Goal: Task Accomplishment & Management: Manage account settings

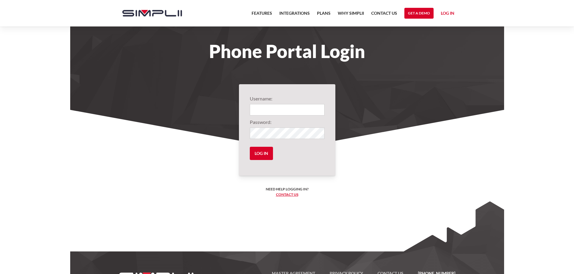
type input "1001@BenRossRoofing"
click at [262, 154] on input "Log in" at bounding box center [261, 153] width 23 height 13
click at [266, 150] on input "Log in" at bounding box center [261, 153] width 23 height 13
click at [265, 153] on input "Log in" at bounding box center [261, 153] width 23 height 13
click at [263, 149] on input "Log in" at bounding box center [261, 153] width 23 height 13
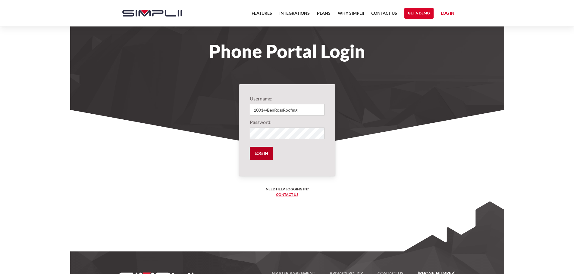
click at [263, 149] on input "Log in" at bounding box center [261, 153] width 23 height 13
click at [268, 109] on input "1001@BenRossRoofing" at bounding box center [287, 109] width 75 height 11
click at [266, 152] on input "Log in" at bounding box center [261, 153] width 23 height 13
click at [262, 157] on input "Log in" at bounding box center [261, 153] width 23 height 13
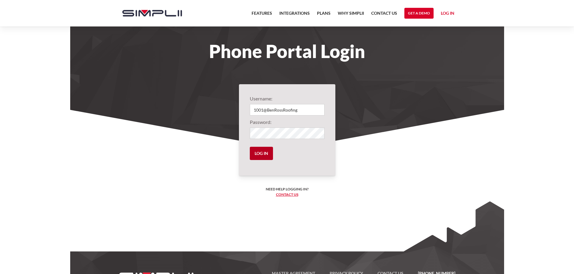
click at [262, 156] on input "Log in" at bounding box center [261, 153] width 23 height 13
click at [262, 154] on input "Log in" at bounding box center [261, 153] width 23 height 13
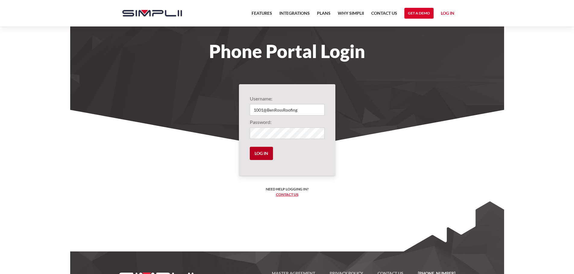
click at [262, 154] on input "Log in" at bounding box center [261, 153] width 23 height 13
drag, startPoint x: 262, startPoint y: 154, endPoint x: 356, endPoint y: 136, distance: 95.4
click at [269, 154] on input "Log in" at bounding box center [261, 153] width 23 height 13
click at [258, 157] on input "Log in" at bounding box center [261, 153] width 23 height 13
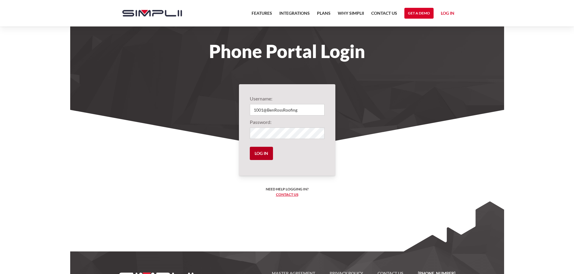
click at [258, 158] on input "Log in" at bounding box center [261, 153] width 23 height 13
click at [268, 151] on input "Log in" at bounding box center [261, 153] width 23 height 13
click at [260, 154] on input "Log in" at bounding box center [261, 153] width 23 height 13
click at [260, 153] on input "Log in" at bounding box center [261, 153] width 23 height 13
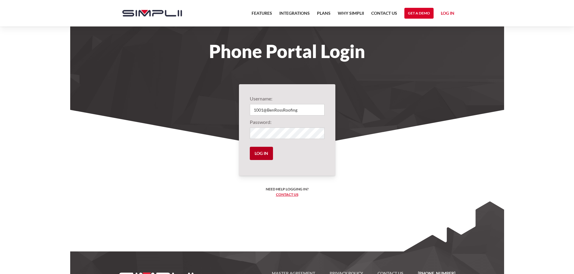
click at [260, 153] on input "Log in" at bounding box center [261, 153] width 23 height 13
click at [260, 152] on input "Log in" at bounding box center [261, 153] width 23 height 13
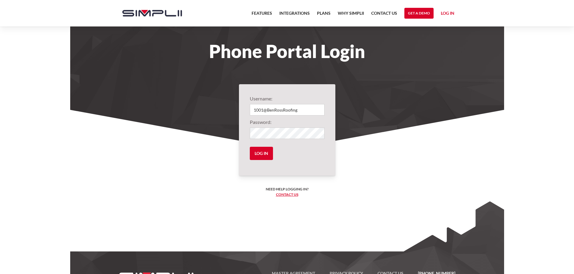
drag, startPoint x: 260, startPoint y: 152, endPoint x: 324, endPoint y: 127, distance: 68.5
click at [261, 152] on input "Log in" at bounding box center [261, 153] width 23 height 13
click at [449, 13] on link "Log in" at bounding box center [448, 14] width 14 height 9
